Goal: Find contact information: Find contact information

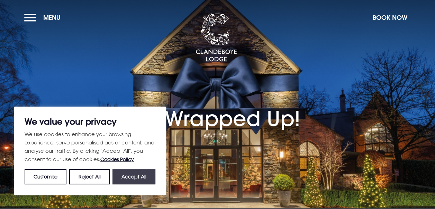
click at [132, 177] on button "Accept All" at bounding box center [134, 176] width 43 height 15
checkbox input "true"
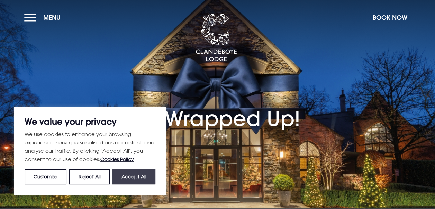
checkbox input "true"
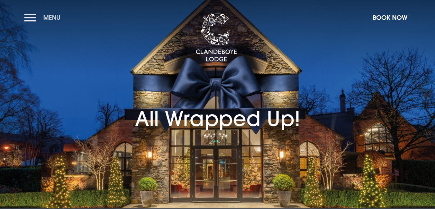
click at [29, 17] on button "Menu" at bounding box center [44, 17] width 40 height 15
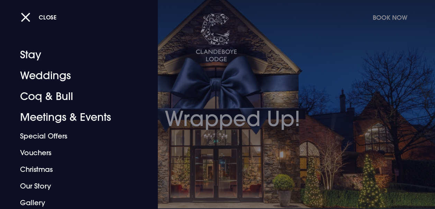
click at [237, 62] on div at bounding box center [217, 104] width 435 height 209
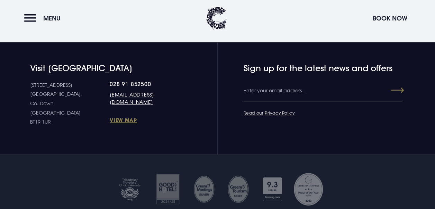
scroll to position [1299, 0]
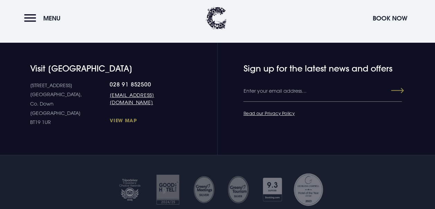
click at [110, 123] on link "View Map" at bounding box center [143, 120] width 67 height 7
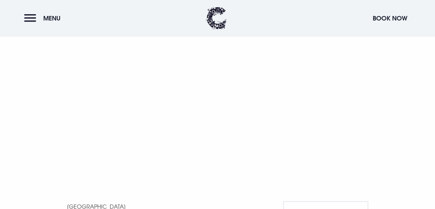
scroll to position [485, 0]
